Goal: Transaction & Acquisition: Purchase product/service

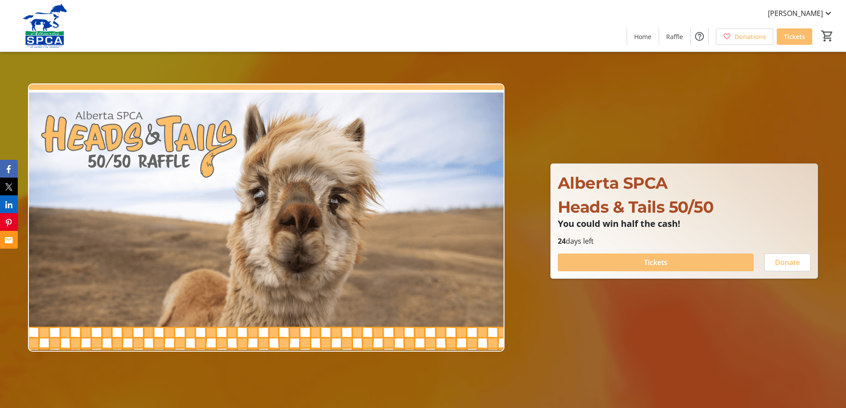
click at [654, 267] on span "Tickets" at bounding box center [656, 262] width 24 height 11
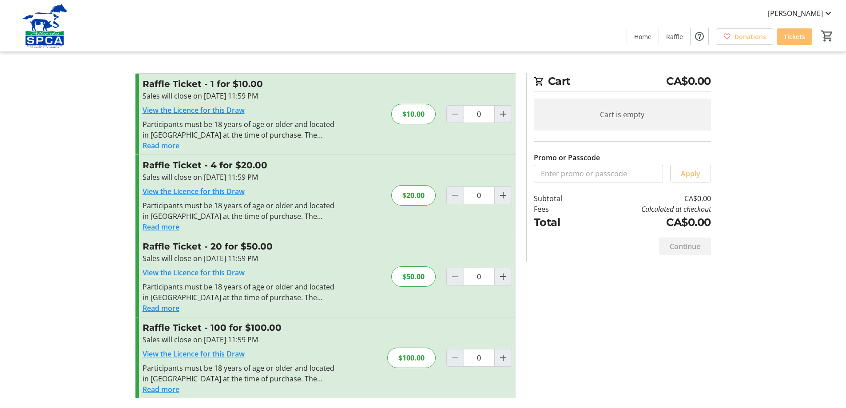
scroll to position [1, 0]
click at [506, 360] on mat-icon "Increment by one" at bounding box center [503, 357] width 11 height 11
type input "1"
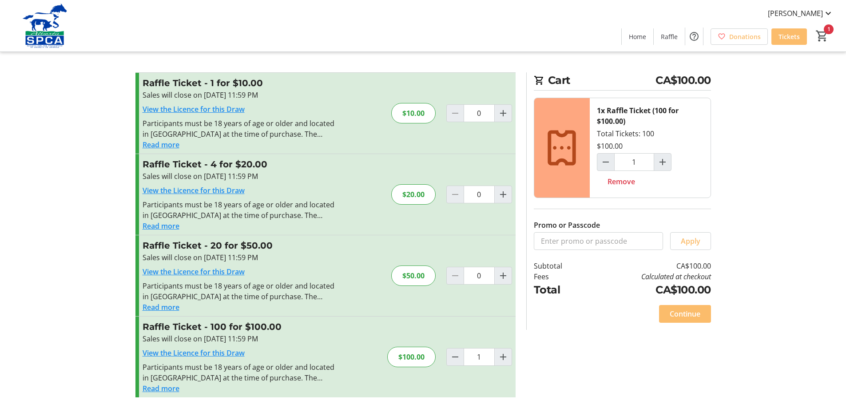
click at [693, 309] on span "Continue" at bounding box center [684, 314] width 31 height 11
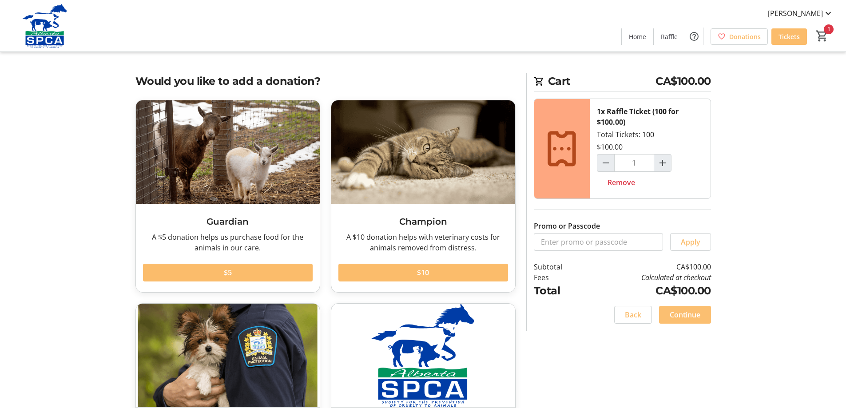
scroll to position [102, 0]
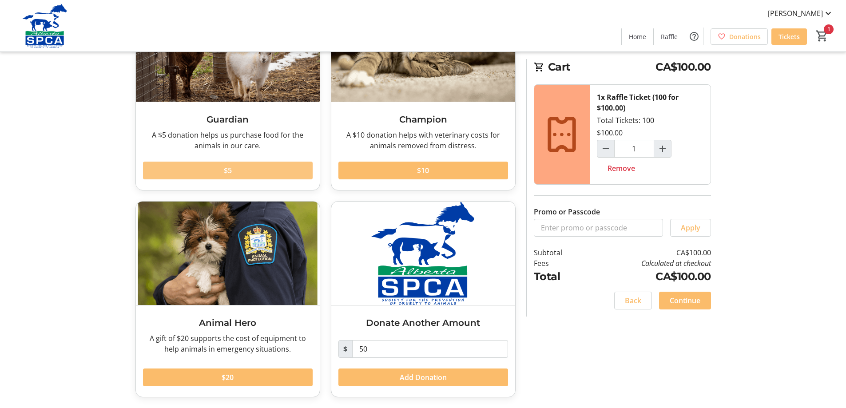
click at [268, 174] on span at bounding box center [228, 170] width 170 height 21
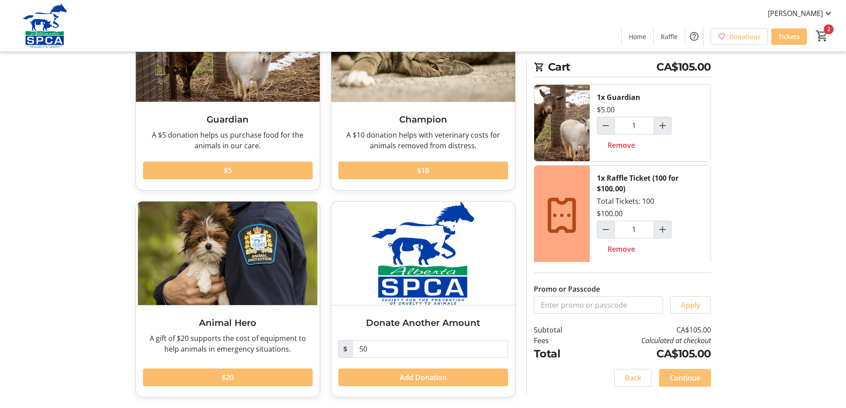
click at [684, 380] on span "Continue" at bounding box center [684, 377] width 31 height 11
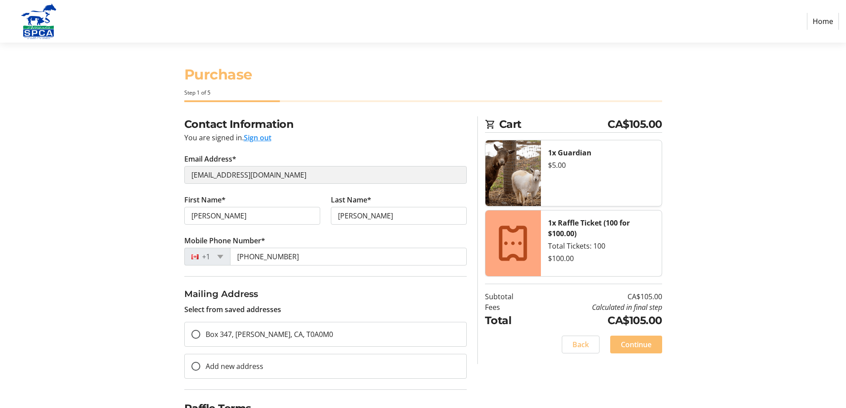
click at [322, 338] on mat-radio-button "Box 347, Boyle, AB, CA, T0A0M0" at bounding box center [325, 334] width 282 height 25
click at [206, 331] on div at bounding box center [195, 334] width 21 height 21
radio input "true"
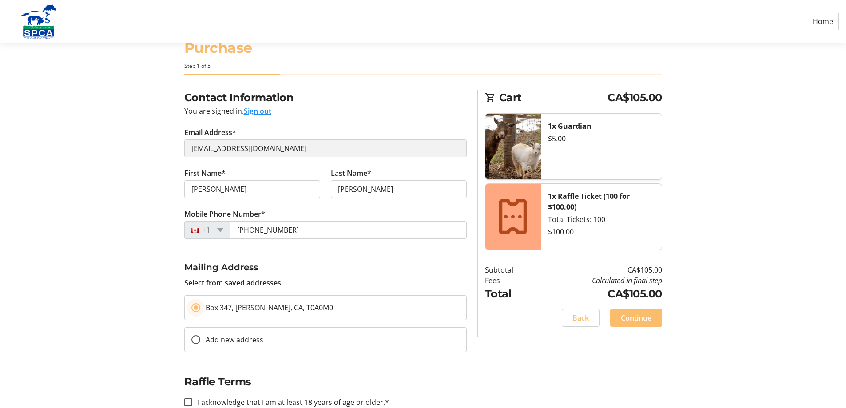
scroll to position [47, 0]
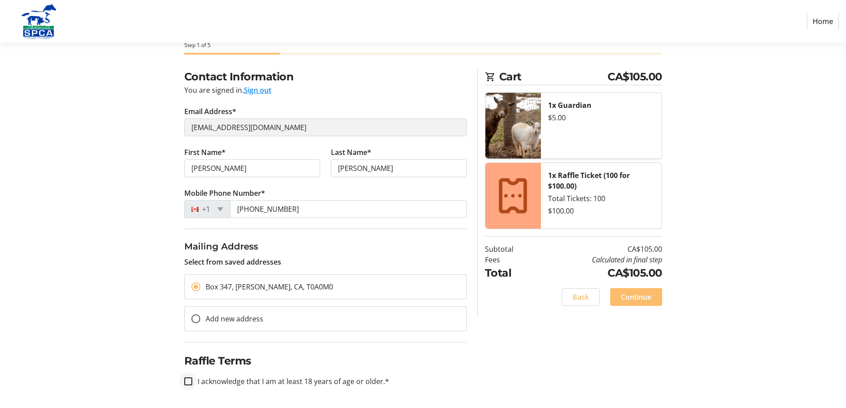
click at [189, 386] on div at bounding box center [188, 381] width 21 height 21
checkbox input "true"
click at [648, 297] on span "Continue" at bounding box center [636, 297] width 31 height 11
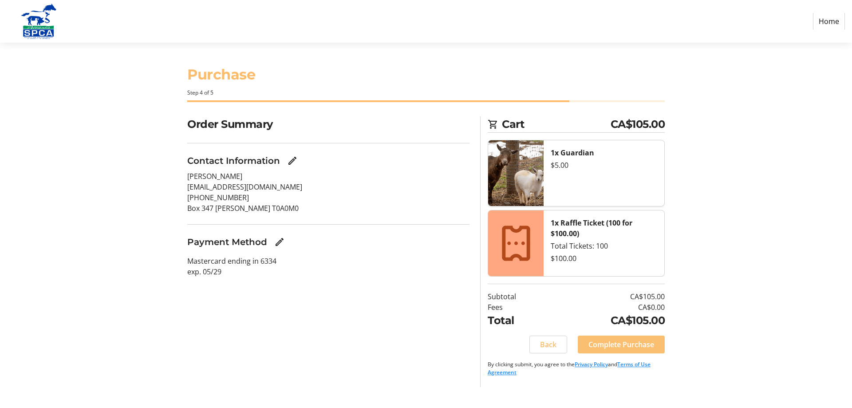
click at [645, 340] on span "Complete Purchase" at bounding box center [622, 344] width 66 height 11
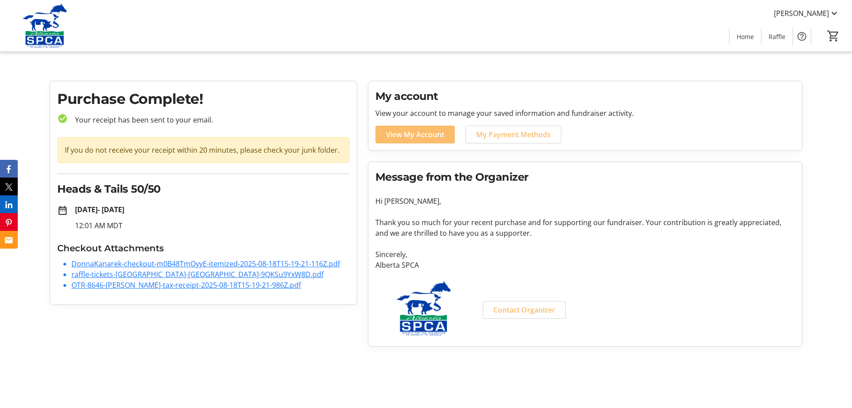
click at [124, 273] on link "raffle-tickets-alberta-spca-9QKSu9YxW8D.pdf" at bounding box center [197, 274] width 252 height 10
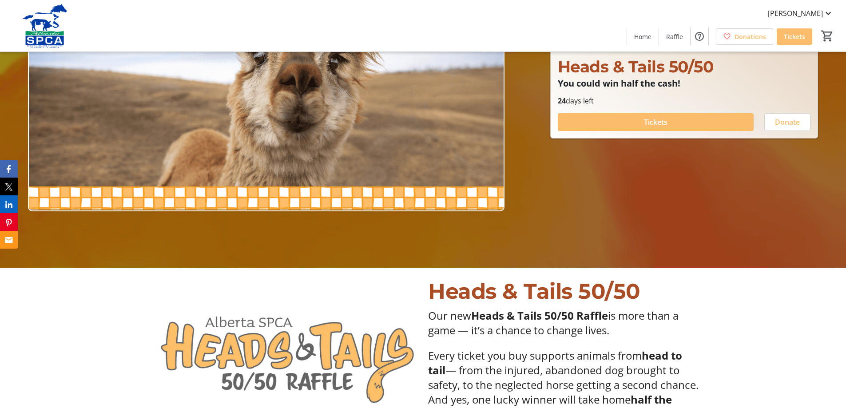
scroll to position [148, 0]
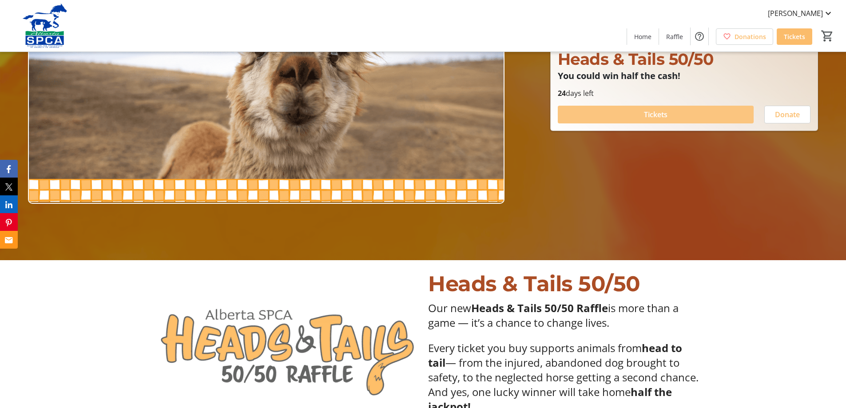
click at [634, 114] on span at bounding box center [656, 114] width 196 height 21
